Goal: Transaction & Acquisition: Purchase product/service

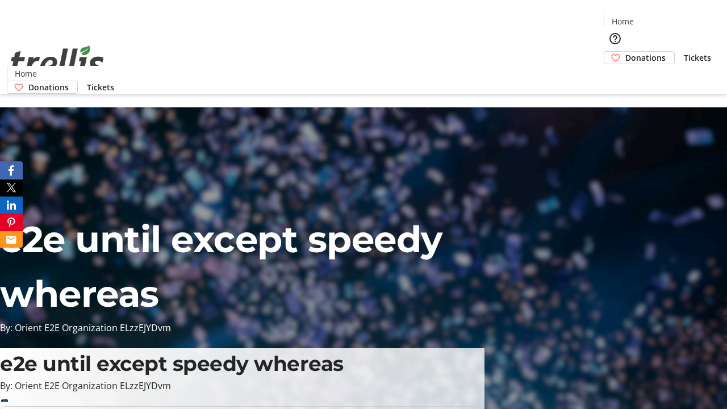
click at [684, 52] on span "Tickets" at bounding box center [697, 58] width 27 height 12
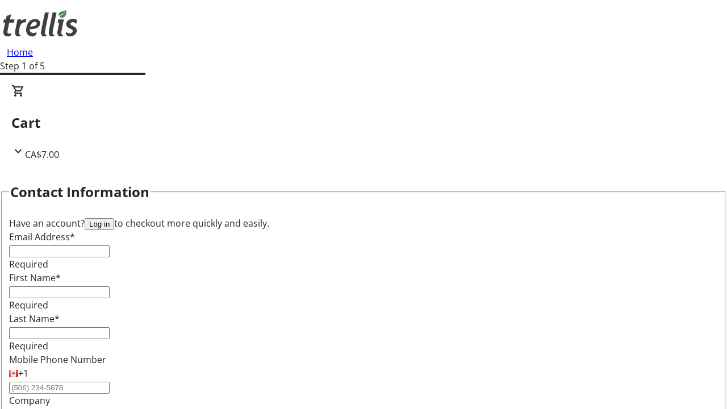
click at [114, 218] on button "Log in" at bounding box center [100, 224] width 30 height 12
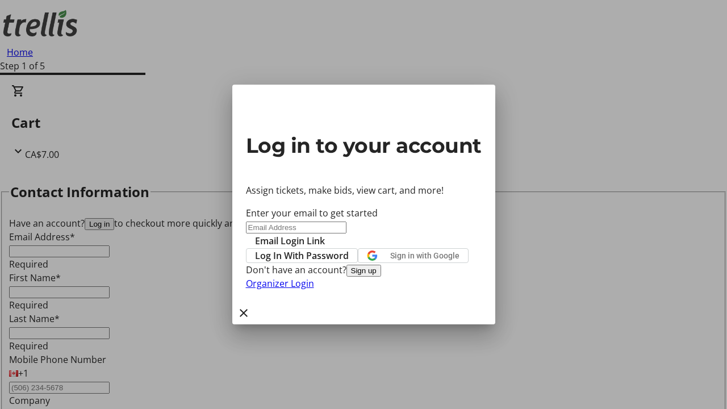
click at [349, 249] on span "Log In With Password" at bounding box center [302, 256] width 94 height 14
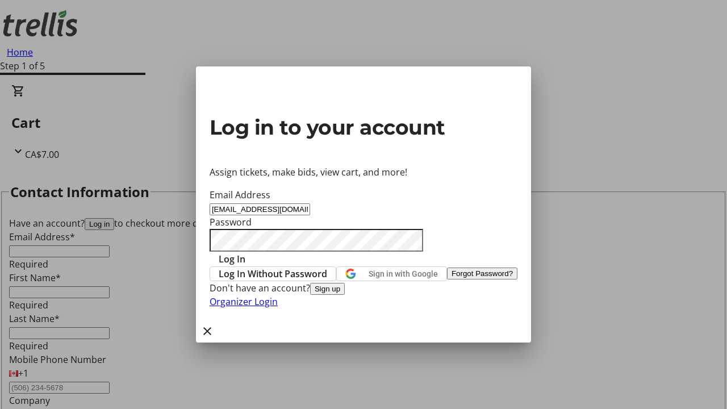
type input "[EMAIL_ADDRESS][DOMAIN_NAME]"
click at [245, 252] on span "Log In" at bounding box center [232, 259] width 27 height 14
